Goal: Use online tool/utility: Utilize a website feature to perform a specific function

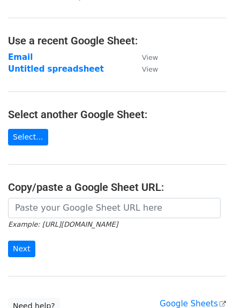
scroll to position [53, 0]
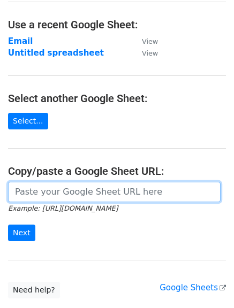
click at [68, 191] on input "url" at bounding box center [114, 192] width 212 height 20
paste input "[URL][DOMAIN_NAME]"
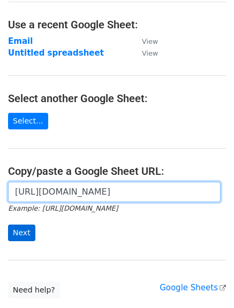
type input "[URL][DOMAIN_NAME]"
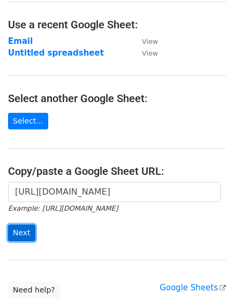
click at [19, 234] on input "Next" at bounding box center [21, 232] width 27 height 17
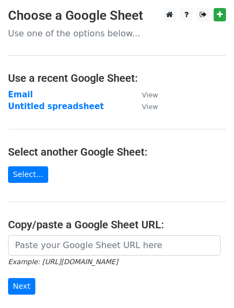
scroll to position [129, 0]
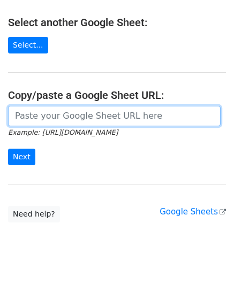
click at [116, 113] on input "url" at bounding box center [114, 116] width 212 height 20
paste input "[URL][DOMAIN_NAME]"
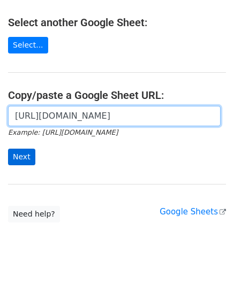
type input "[URL][DOMAIN_NAME]"
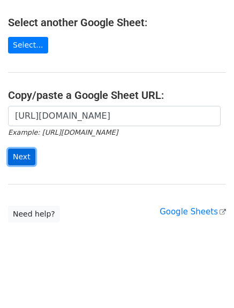
click at [25, 161] on input "Next" at bounding box center [21, 157] width 27 height 17
